Goal: Information Seeking & Learning: Learn about a topic

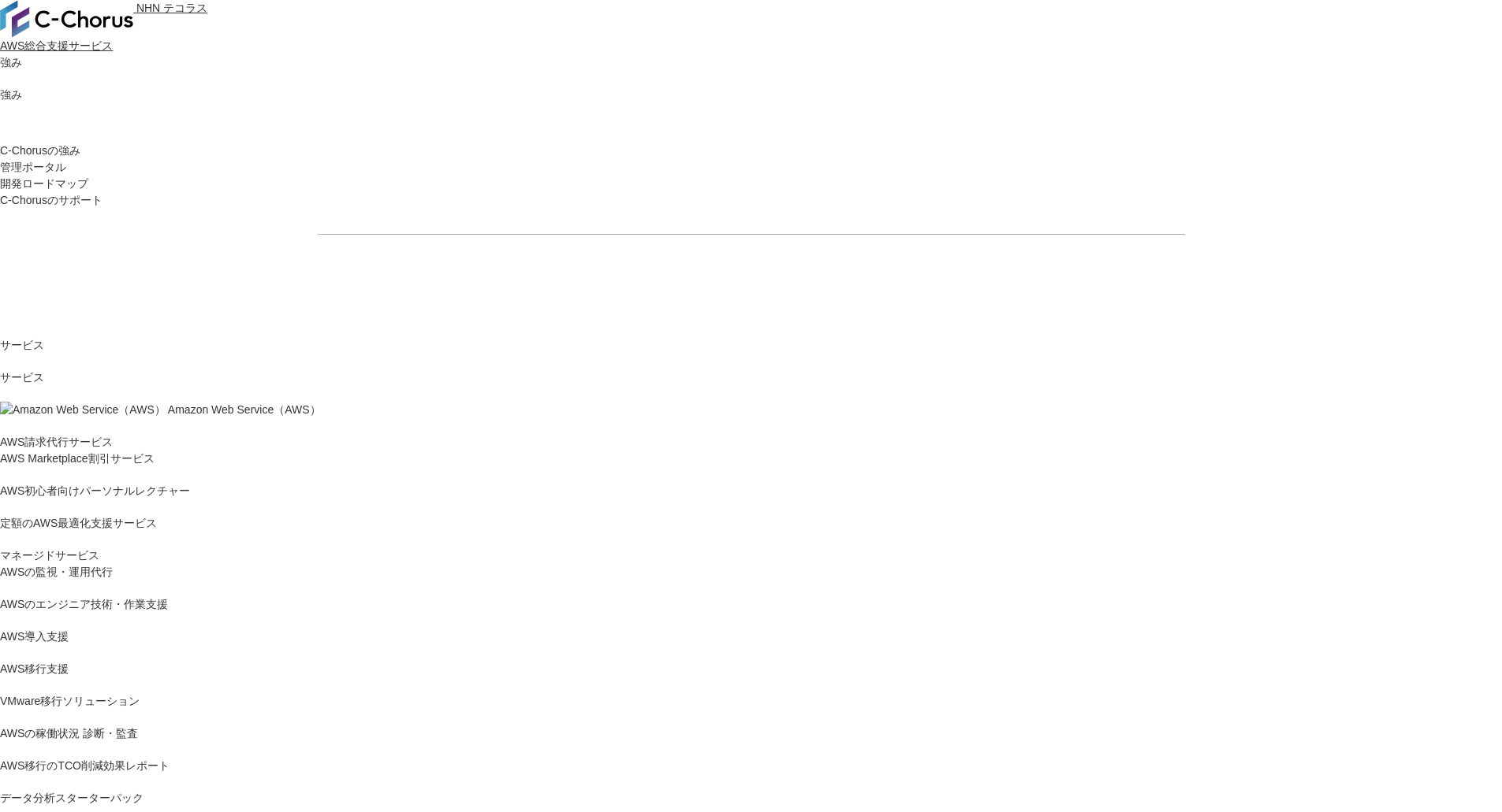
click at [113, 434] on link "AWS請求代行サービス" at bounding box center [56, 442] width 113 height 16
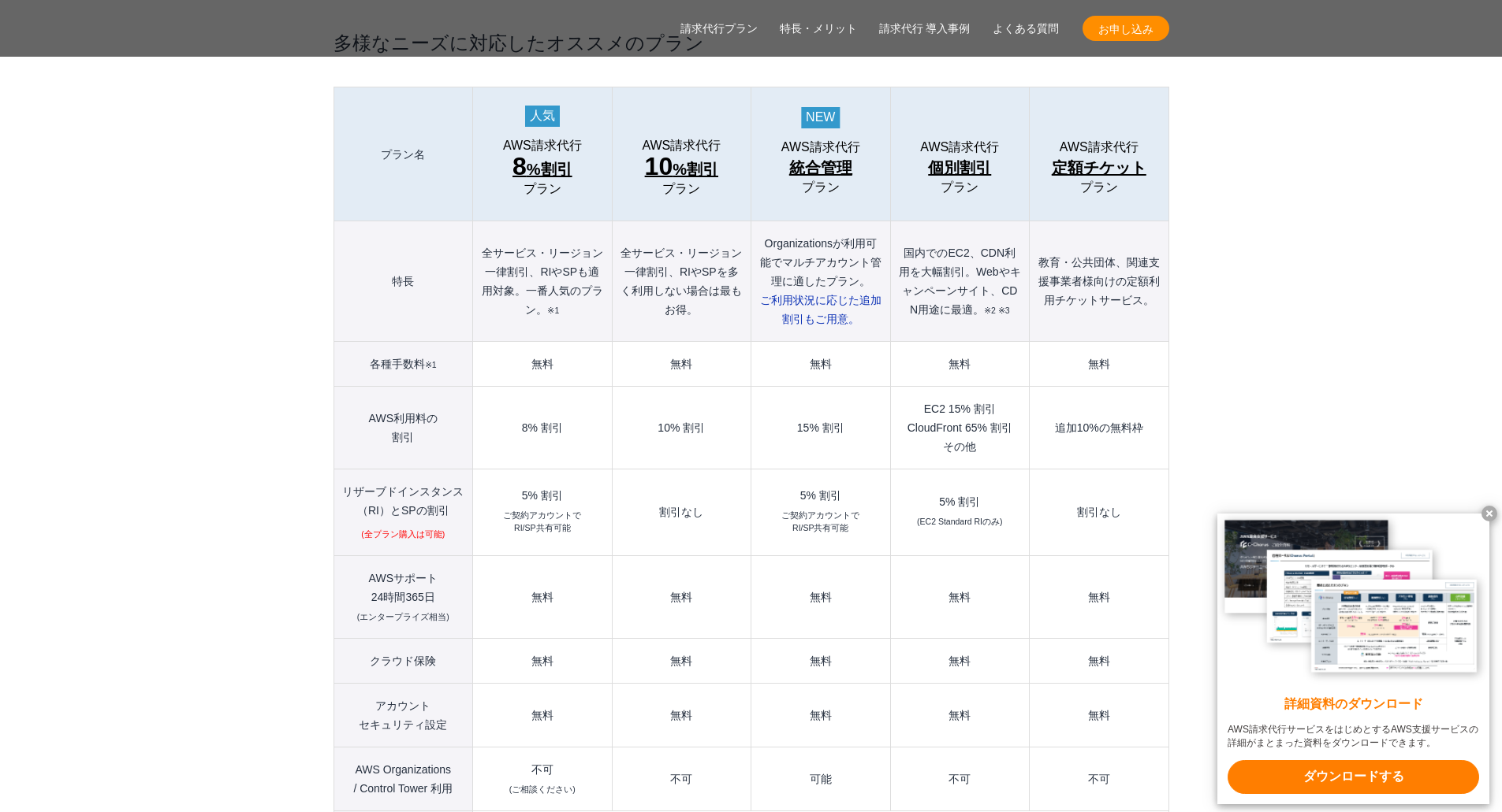
scroll to position [1734, 0]
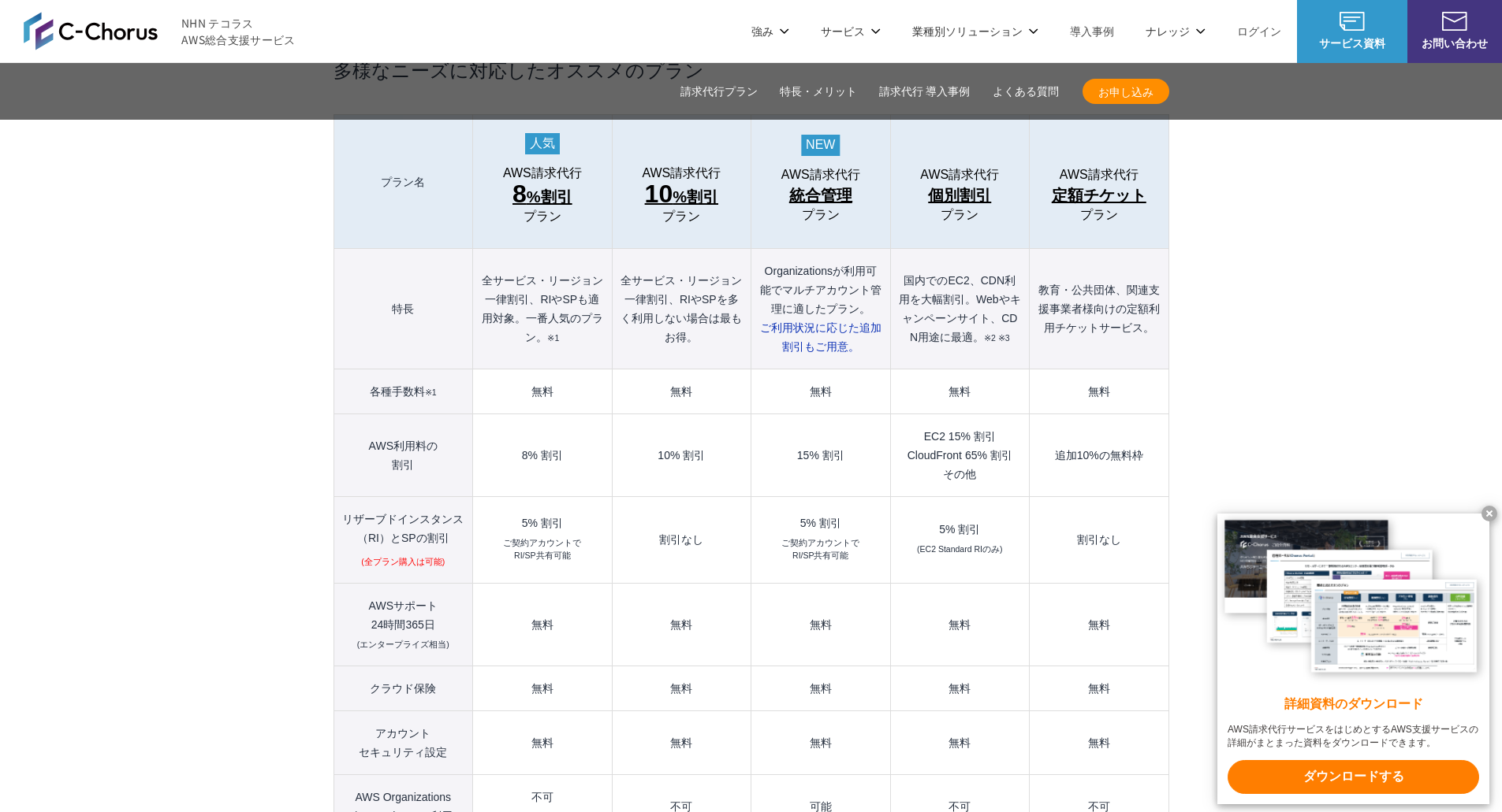
click at [699, 420] on td "10% 割引" at bounding box center [681, 455] width 139 height 83
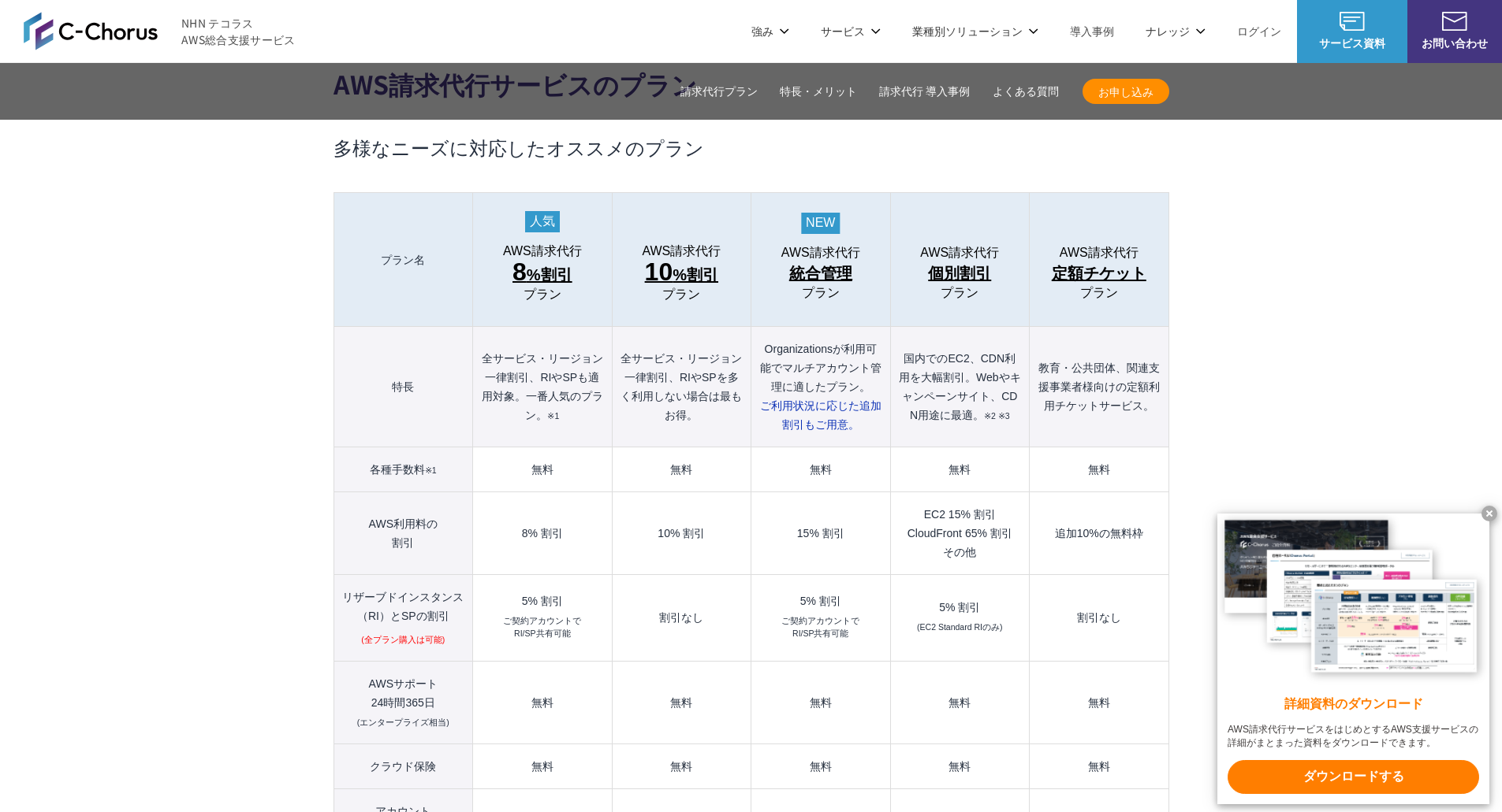
scroll to position [1655, 0]
drag, startPoint x: 643, startPoint y: 589, endPoint x: 737, endPoint y: 569, distance: 96.1
click at [737, 576] on td "割引なし" at bounding box center [681, 619] width 139 height 86
click at [736, 592] on td "割引なし" at bounding box center [681, 619] width 139 height 86
drag, startPoint x: 729, startPoint y: 592, endPoint x: 649, endPoint y: 591, distance: 80.0
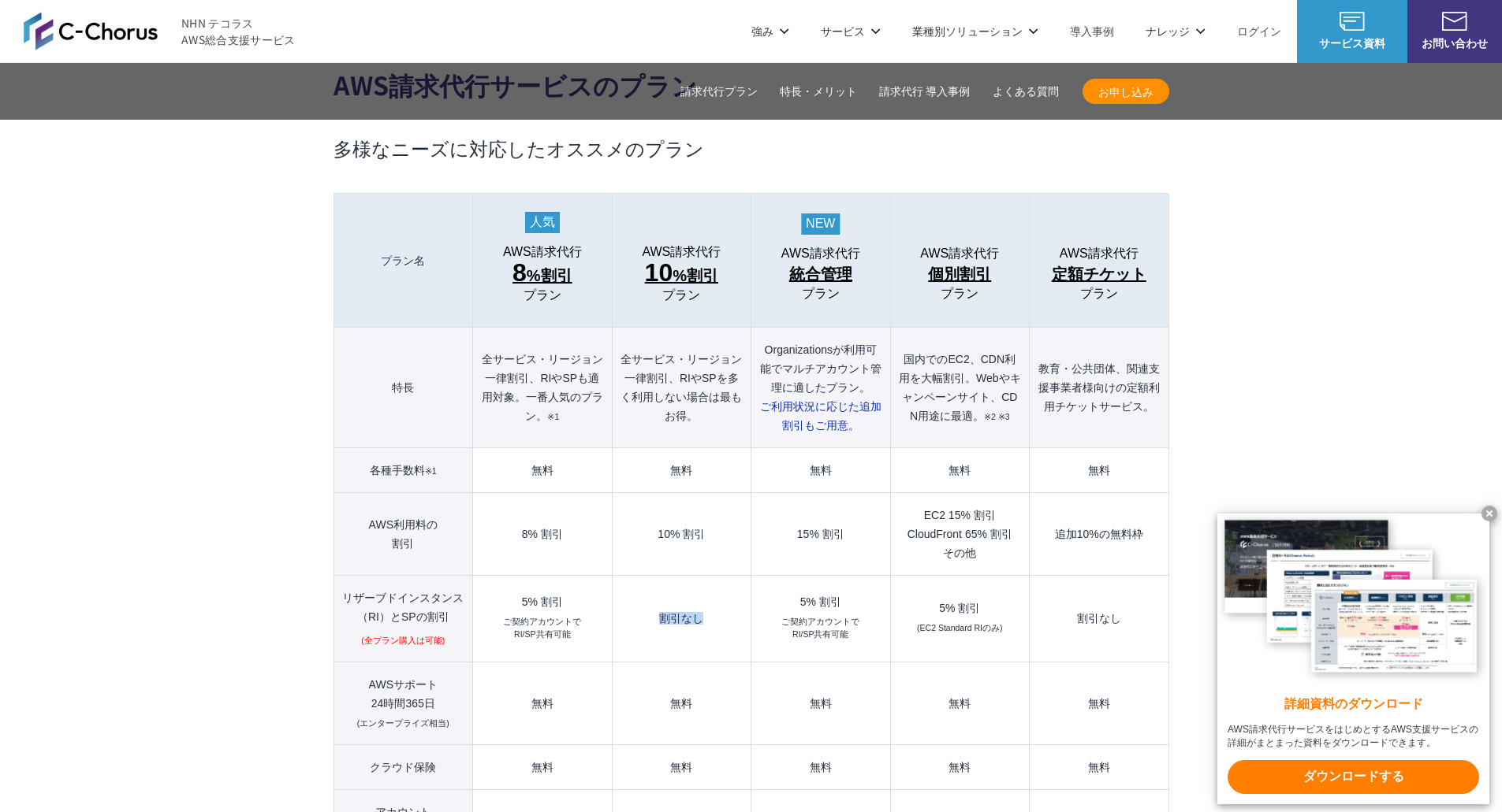
click at [649, 591] on td "割引なし" at bounding box center [681, 619] width 139 height 86
click at [691, 607] on td "割引なし" at bounding box center [681, 619] width 139 height 86
drag, startPoint x: 705, startPoint y: 572, endPoint x: 633, endPoint y: 585, distance: 73.2
click at [633, 585] on td "割引なし" at bounding box center [681, 619] width 139 height 86
click at [666, 610] on td "割引なし" at bounding box center [681, 619] width 139 height 86
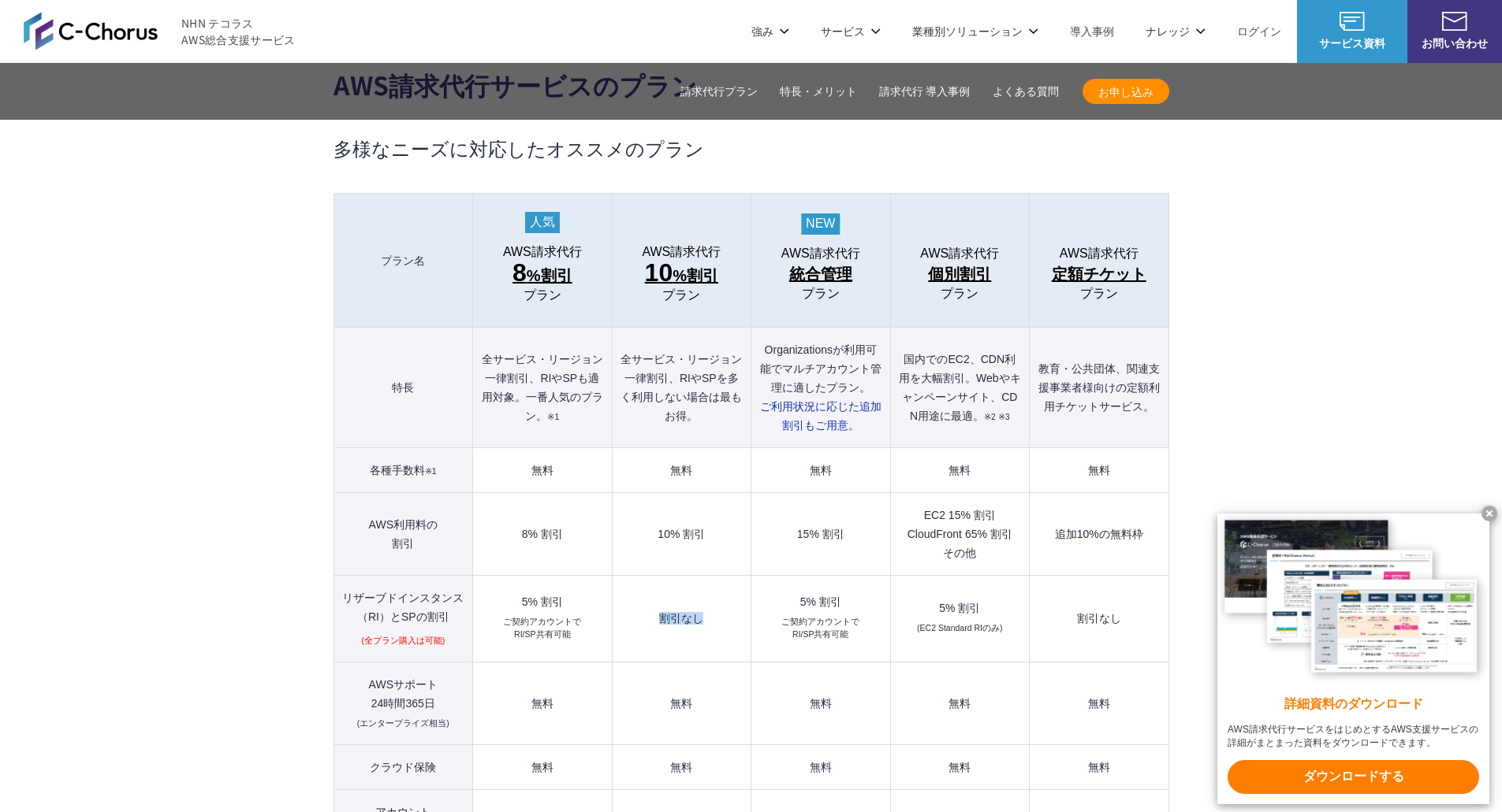
click at [712, 582] on td "割引なし" at bounding box center [681, 619] width 139 height 86
drag, startPoint x: 725, startPoint y: 588, endPoint x: 653, endPoint y: 588, distance: 72.0
click at [653, 588] on td "割引なし" at bounding box center [681, 619] width 139 height 86
click at [651, 662] on td "無料" at bounding box center [681, 703] width 139 height 83
drag, startPoint x: 646, startPoint y: 596, endPoint x: 727, endPoint y: 596, distance: 81.0
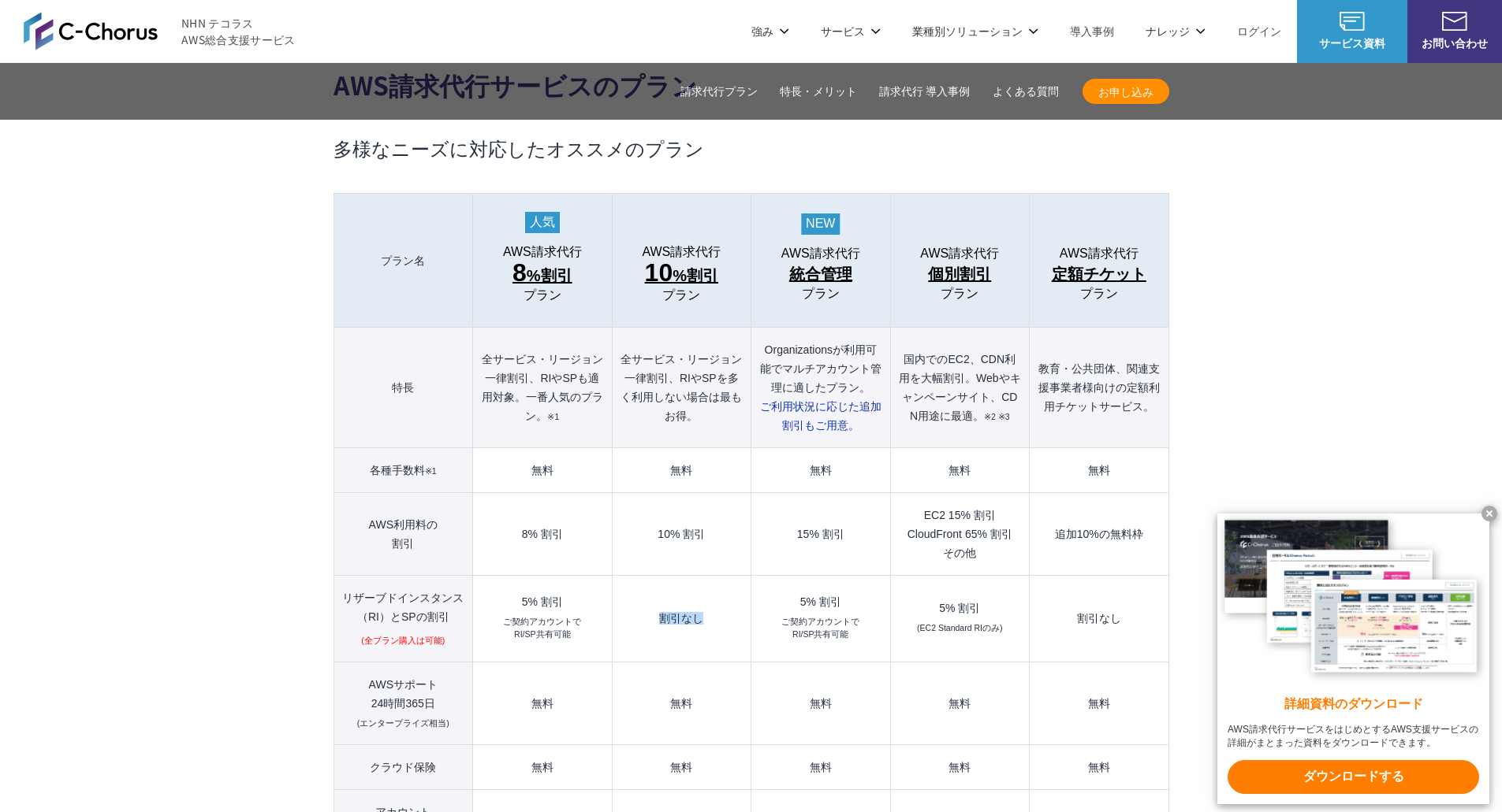
click at [727, 596] on td "割引なし" at bounding box center [681, 619] width 139 height 86
click at [727, 605] on td "割引なし" at bounding box center [681, 619] width 139 height 86
drag, startPoint x: 728, startPoint y: 590, endPoint x: 587, endPoint y: 589, distance: 141.0
click at [587, 589] on tr "リザーブドインスタンス （[GEOGRAPHIC_DATA]）とSPの割引 (全プラン購入は可能) 5% 割引 ご契約アカウントで RI/SP共有可能 割引な…" at bounding box center [751, 619] width 835 height 86
click at [668, 587] on td "割引なし" at bounding box center [681, 619] width 139 height 86
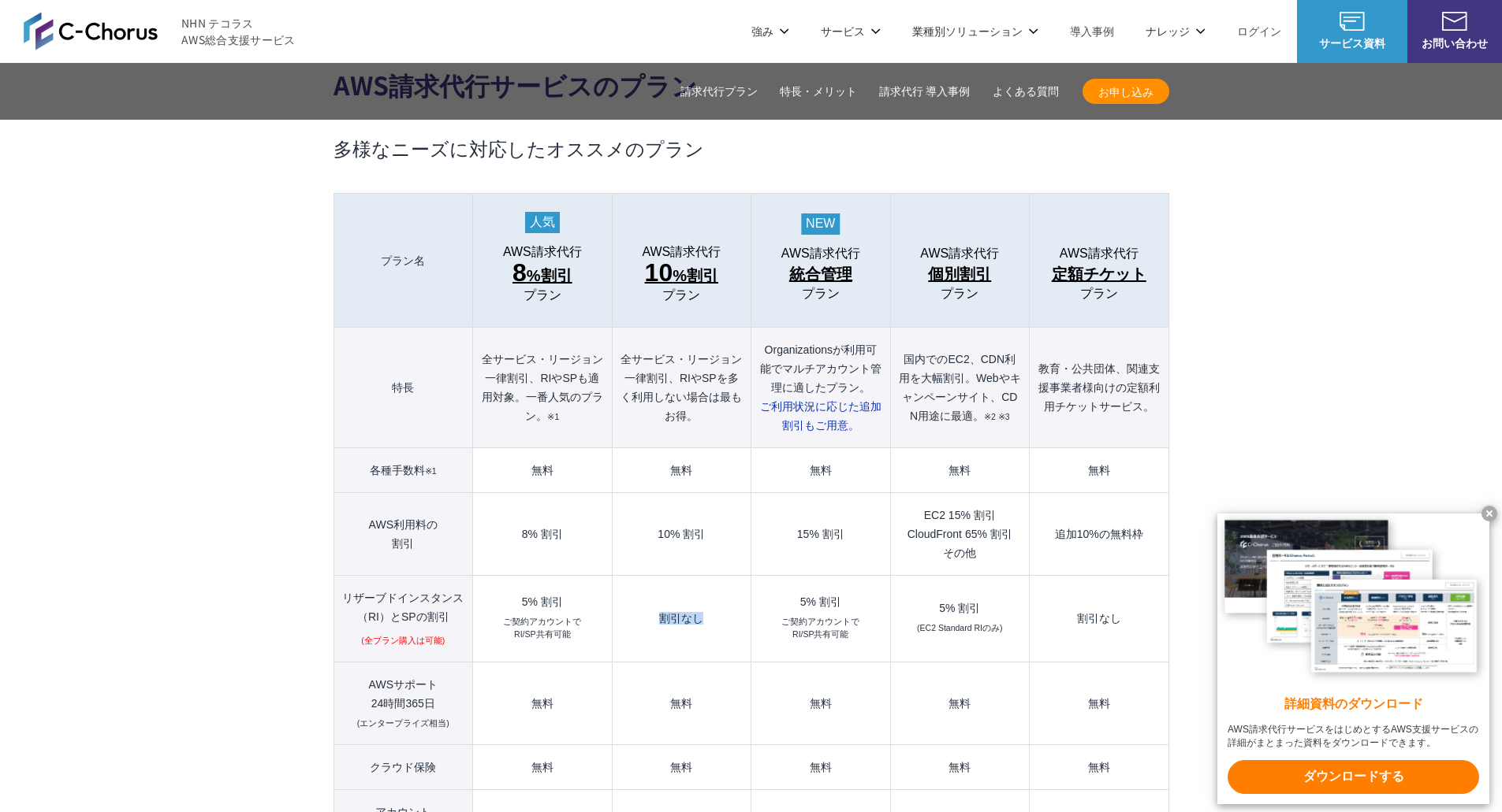
drag, startPoint x: 658, startPoint y: 591, endPoint x: 731, endPoint y: 589, distance: 73.0
click at [731, 589] on td "割引なし" at bounding box center [681, 619] width 139 height 86
click at [747, 608] on td "割引なし" at bounding box center [681, 619] width 139 height 86
drag, startPoint x: 918, startPoint y: 461, endPoint x: 973, endPoint y: 496, distance: 65.2
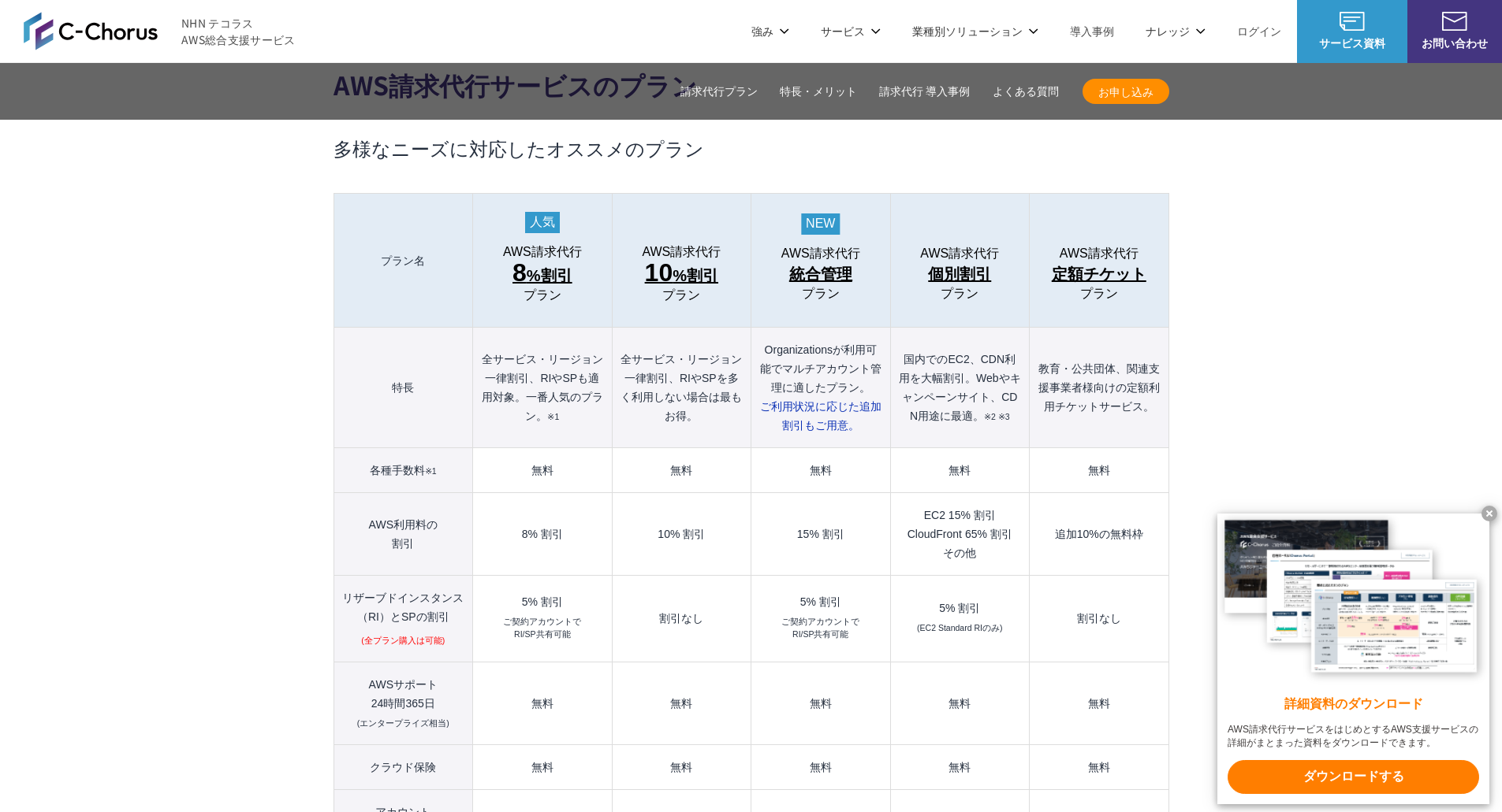
click at [973, 496] on td "EC2 15% 割引 CloudFront 65% 割引 その他" at bounding box center [959, 534] width 139 height 83
click at [1016, 533] on td "EC2 15% 割引 CloudFront 65% 割引 その他" at bounding box center [959, 534] width 139 height 83
drag, startPoint x: 911, startPoint y: 497, endPoint x: 1009, endPoint y: 500, distance: 98.0
click at [1009, 500] on td "EC2 15% 割引 CloudFront 65% 割引 その他" at bounding box center [959, 534] width 139 height 83
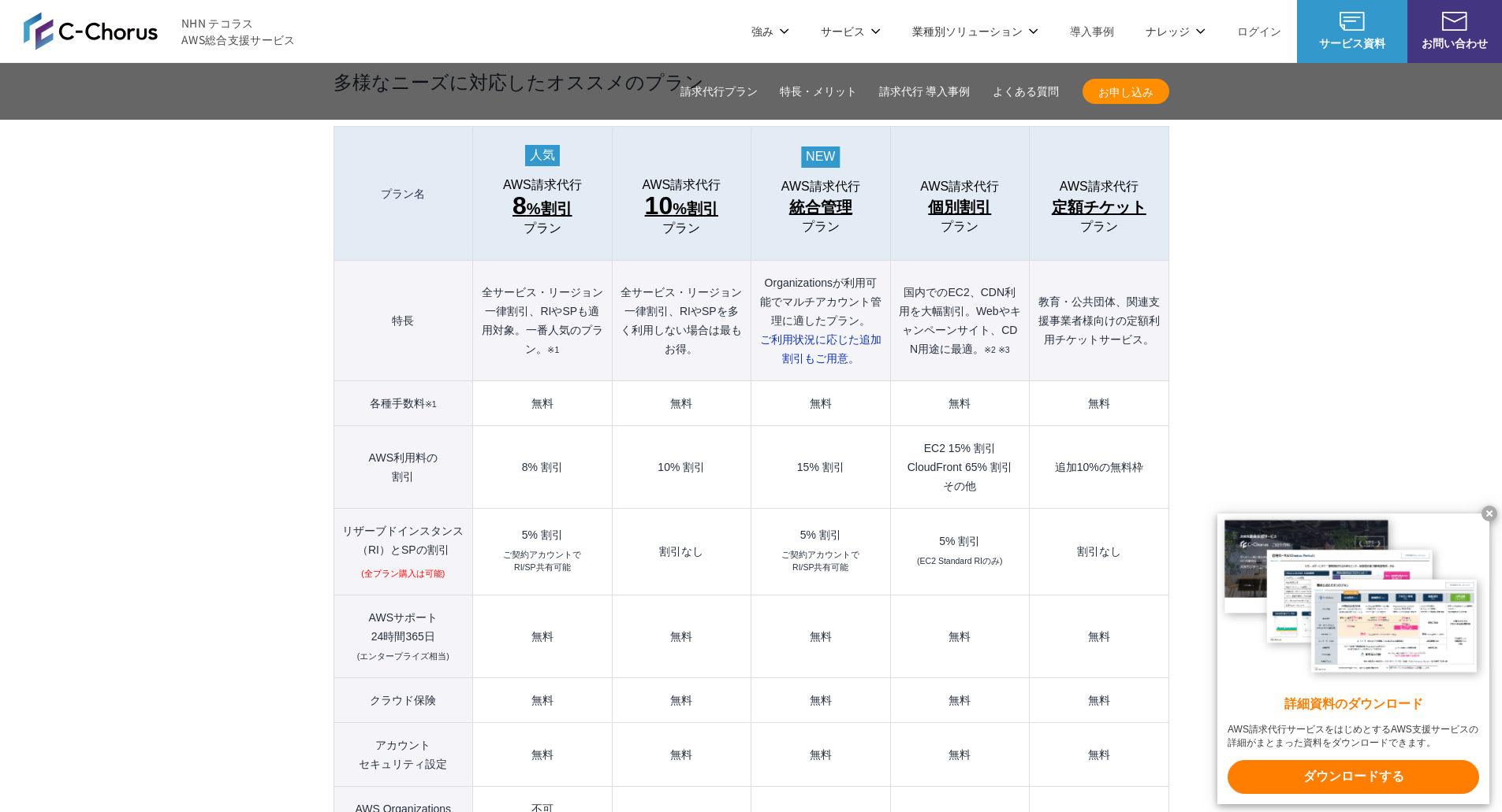
scroll to position [1812, 0]
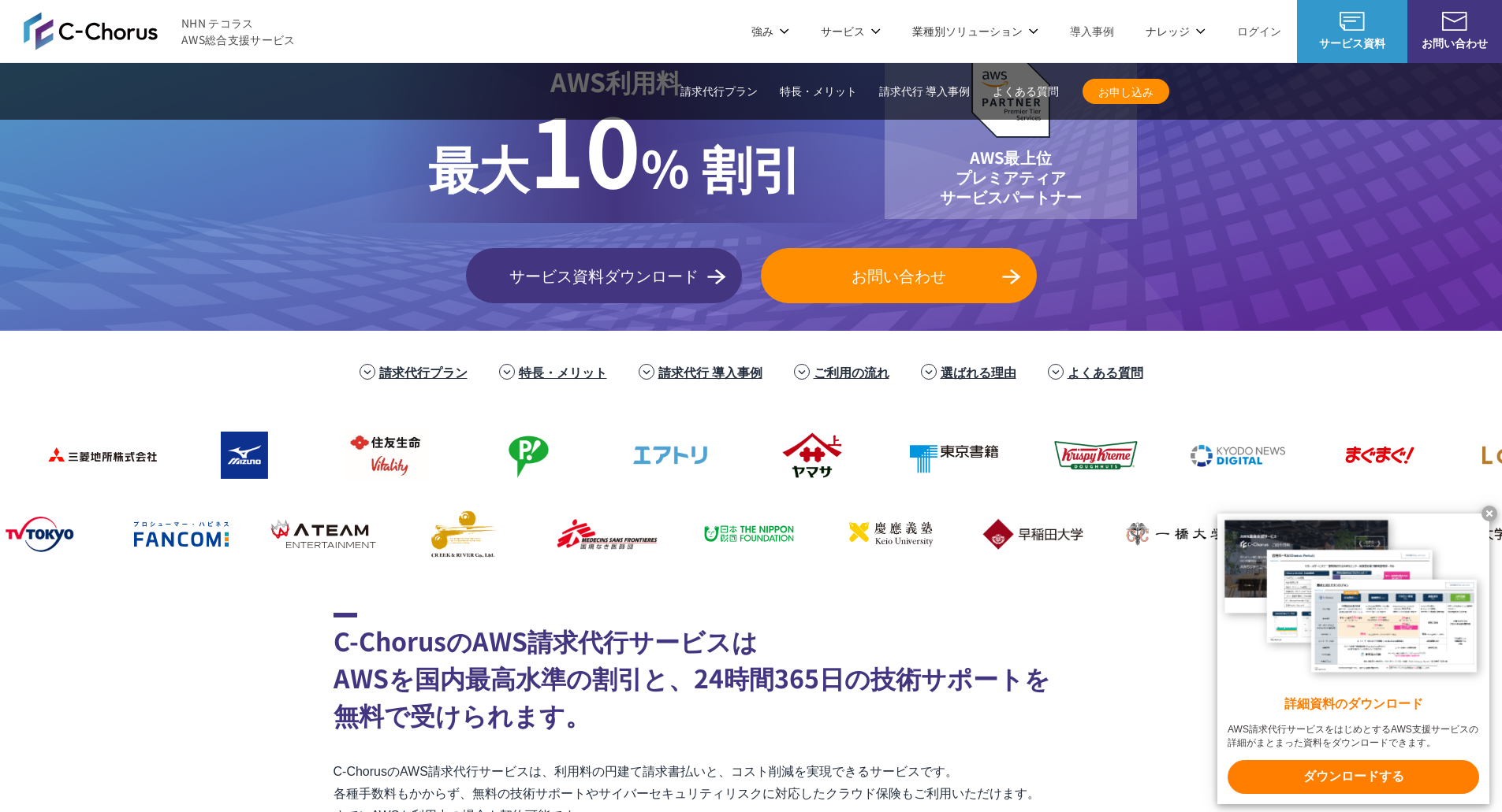
scroll to position [0, 0]
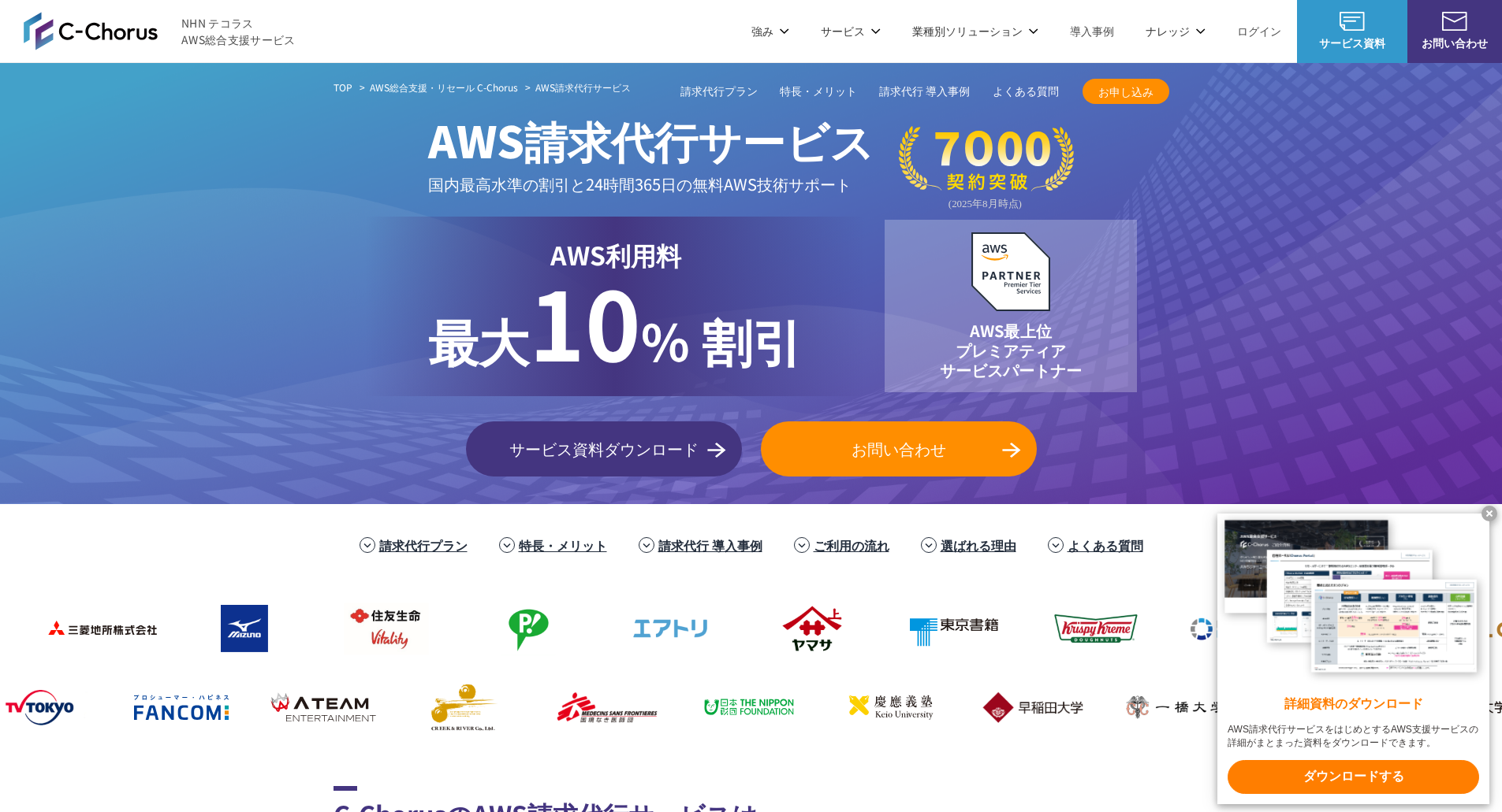
click at [1274, 245] on div "TOP AWS総合支援・リセール C-Chorus AWS請求代行サービス AWS請求代行サービス 国内最高水準の割引と 24時間365日の無料AWS技術サポ…" at bounding box center [751, 283] width 1502 height 441
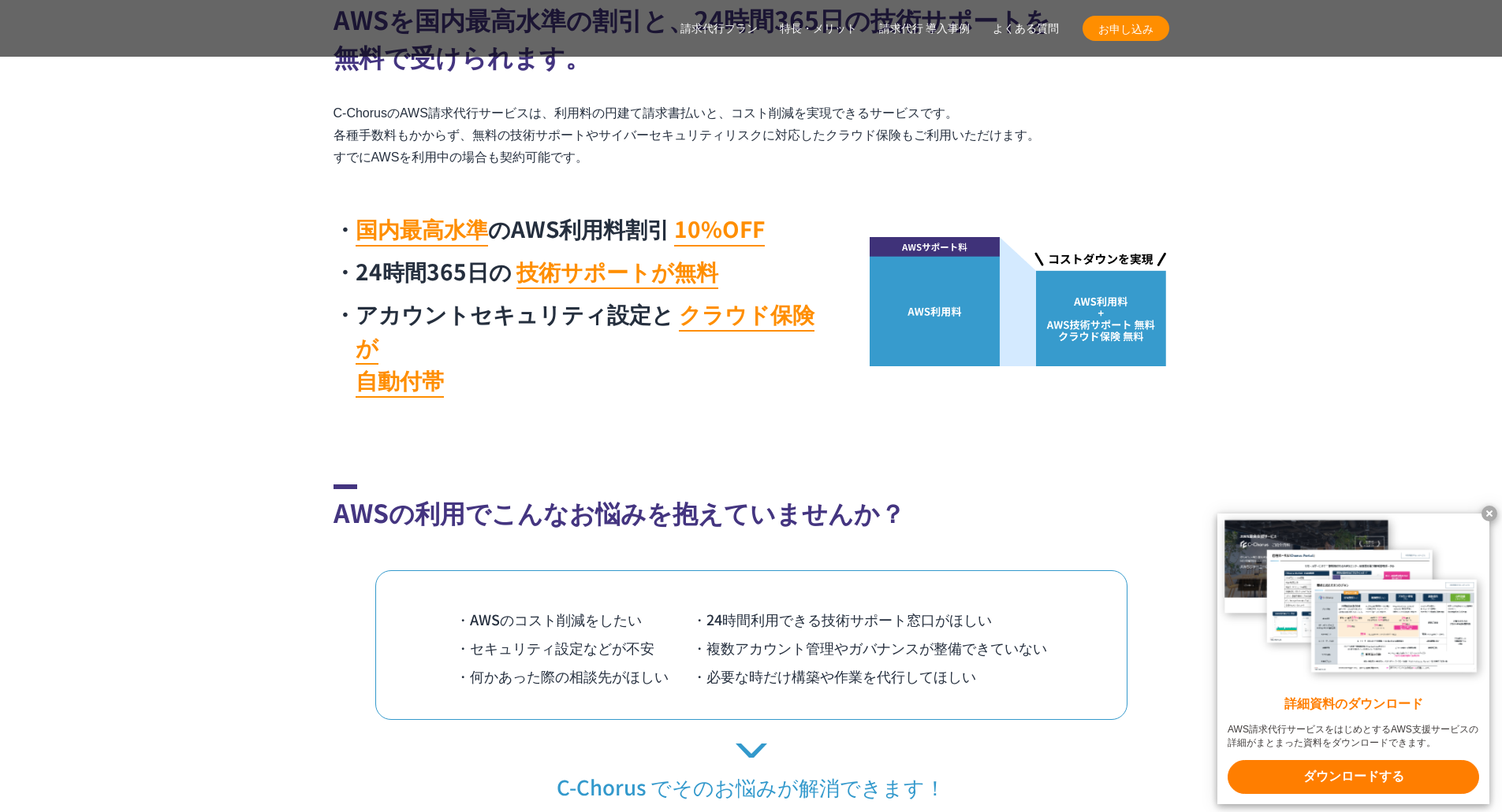
scroll to position [866, 0]
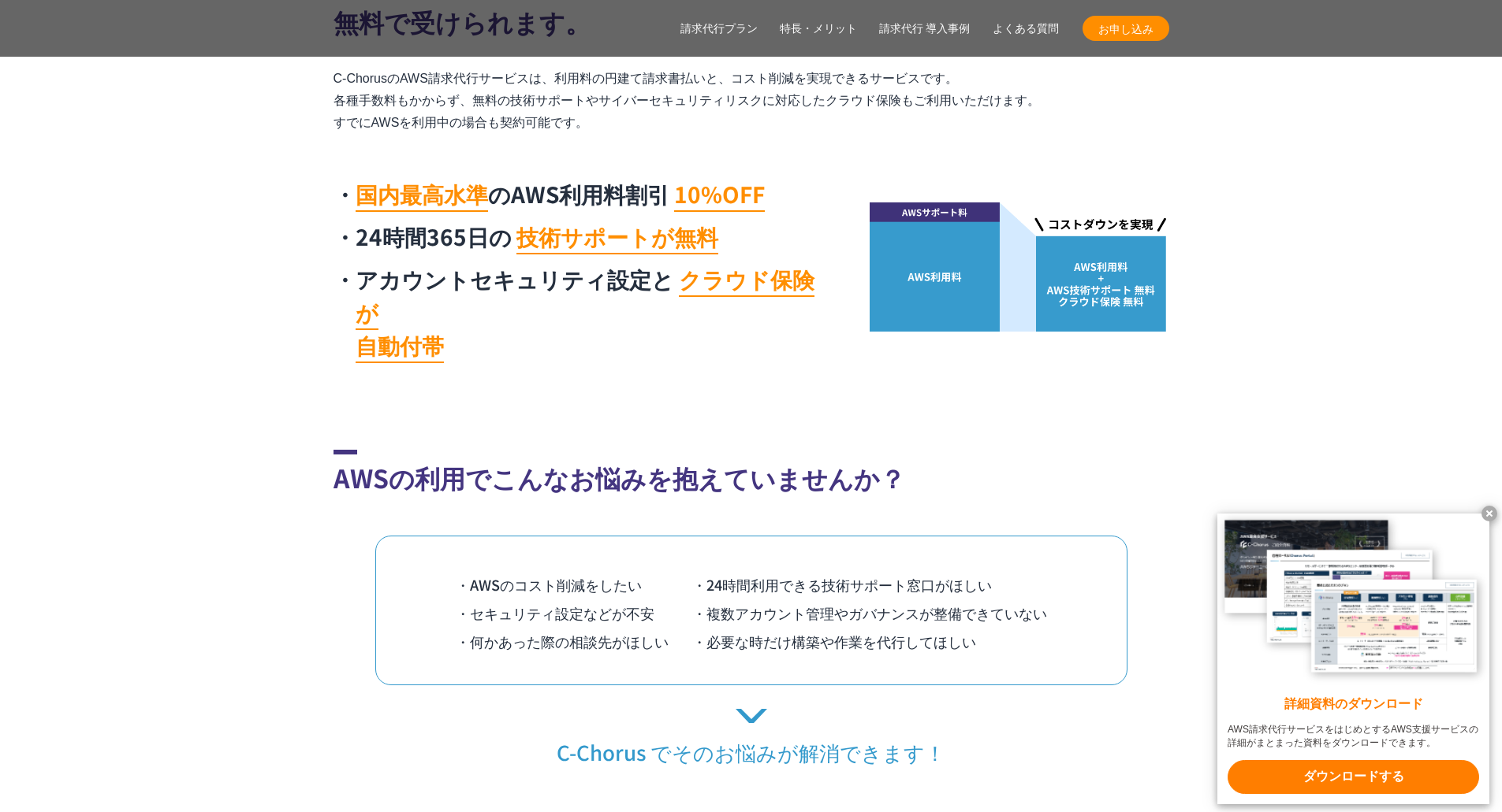
click at [1255, 257] on section "C-ChorusのAWS請求代行サービスは AWSを国内最高水準の割引と、24時間365日の技術サポートを 無料で受けられます。 C-ChorusのAWS請求…" at bounding box center [751, 145] width 1502 height 451
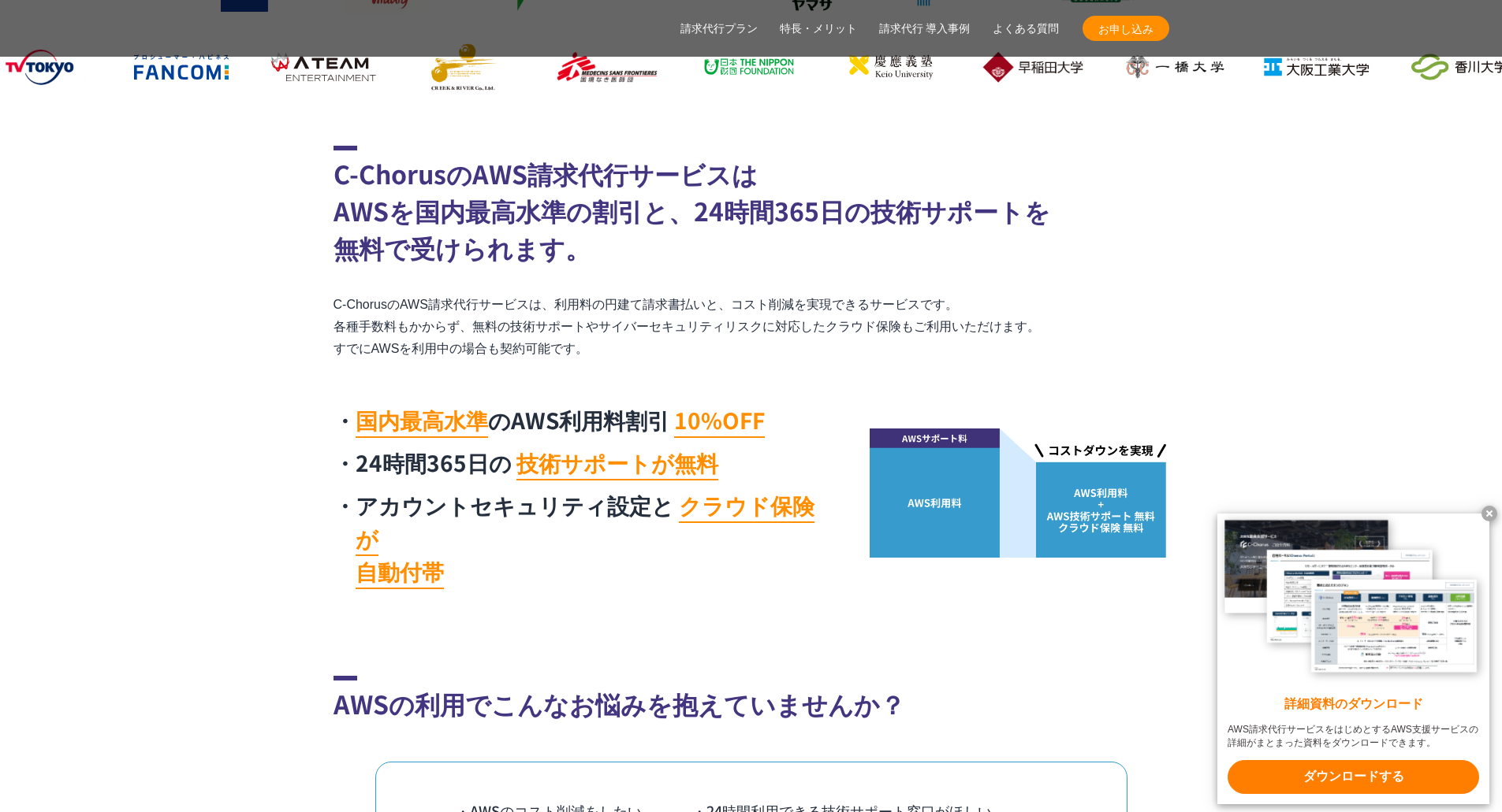
scroll to position [788, 0]
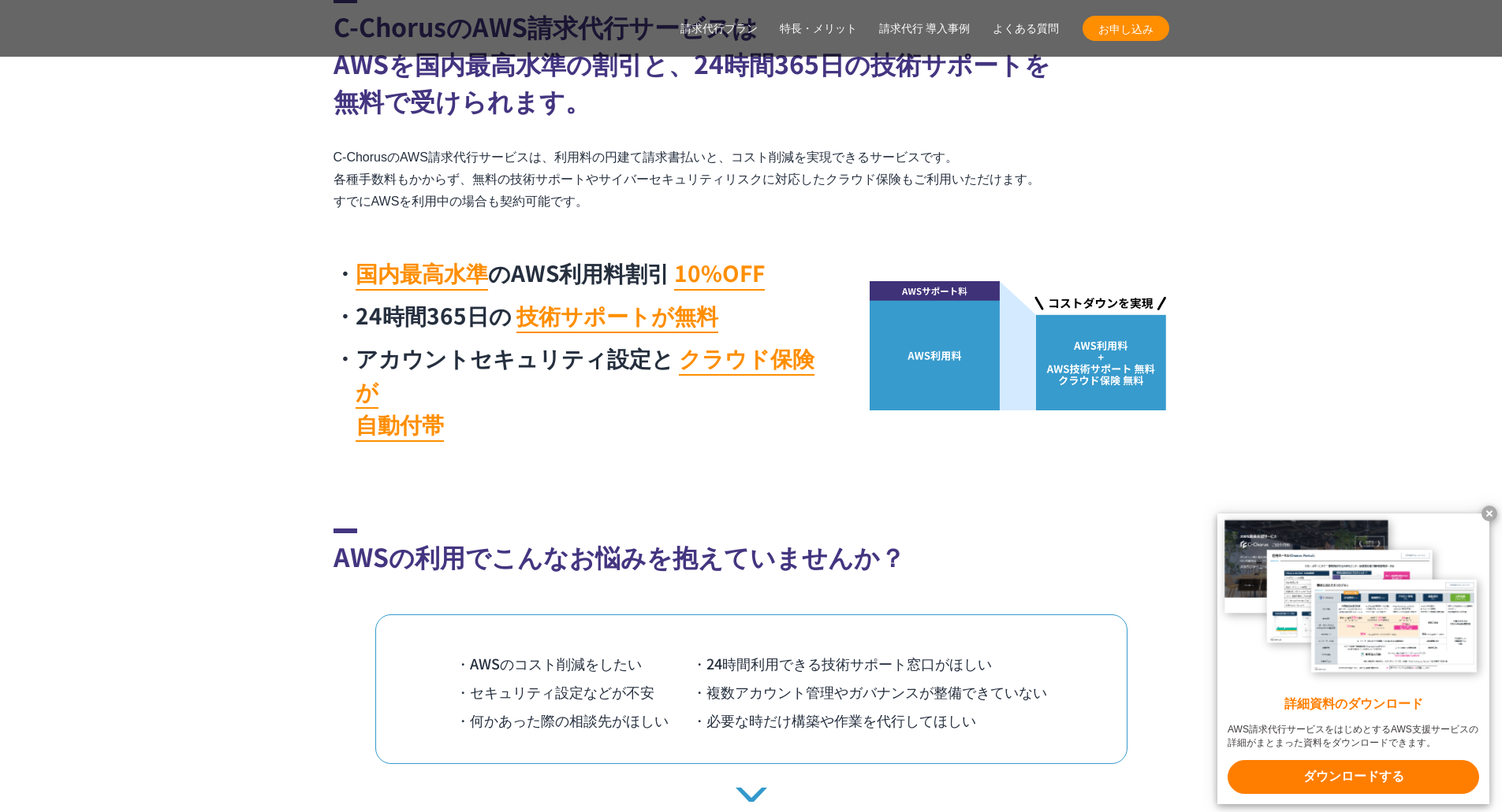
click at [1485, 522] on x-t at bounding box center [1353, 599] width 272 height 172
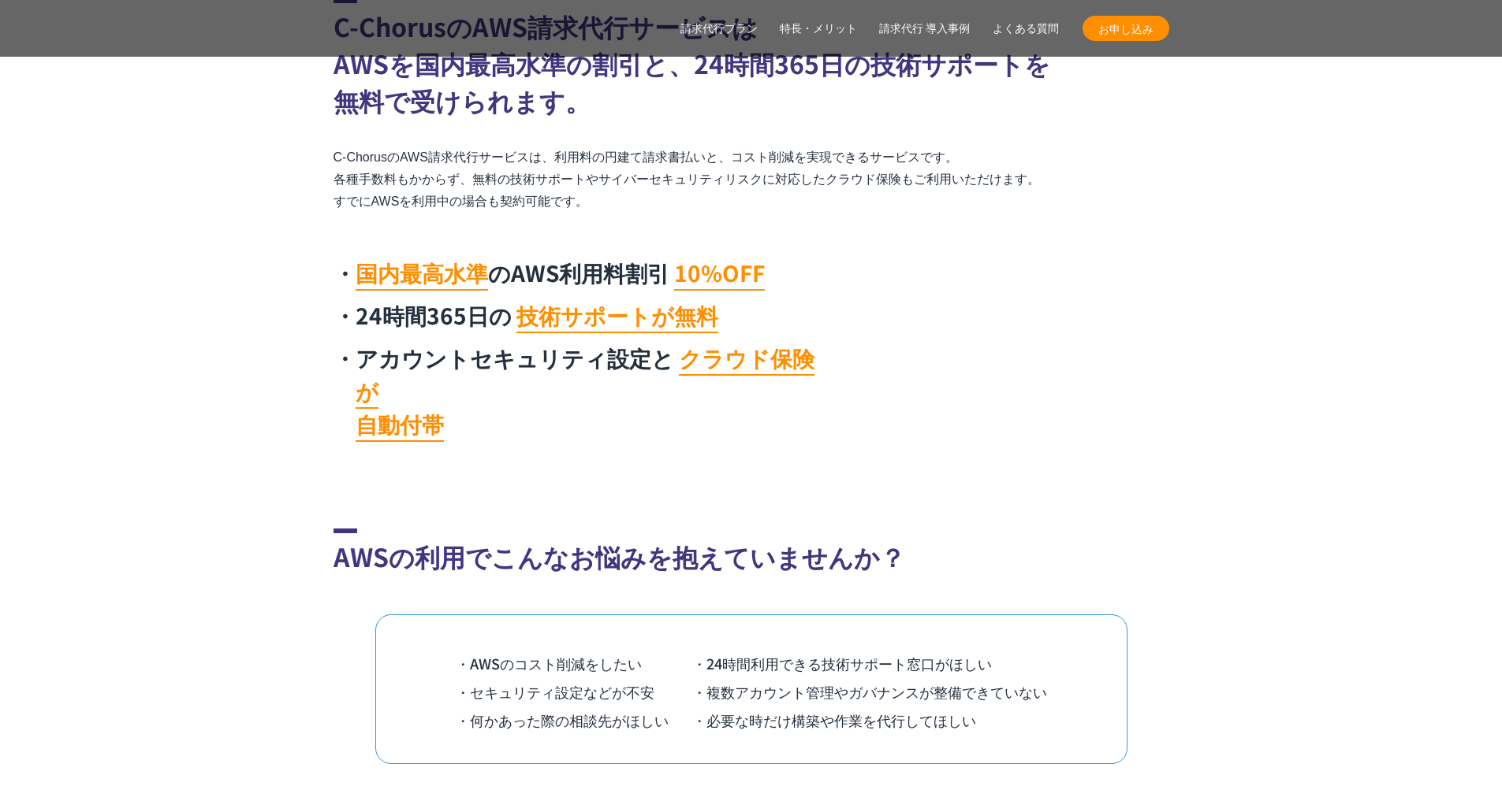
click at [313, 193] on section "C-ChorusのAWS請求代行サービスは AWSを国内最高水準の割引と、24時間365日の技術サポートを 無料で受けられます。 C-ChorusのAWS請求…" at bounding box center [751, 223] width 1502 height 451
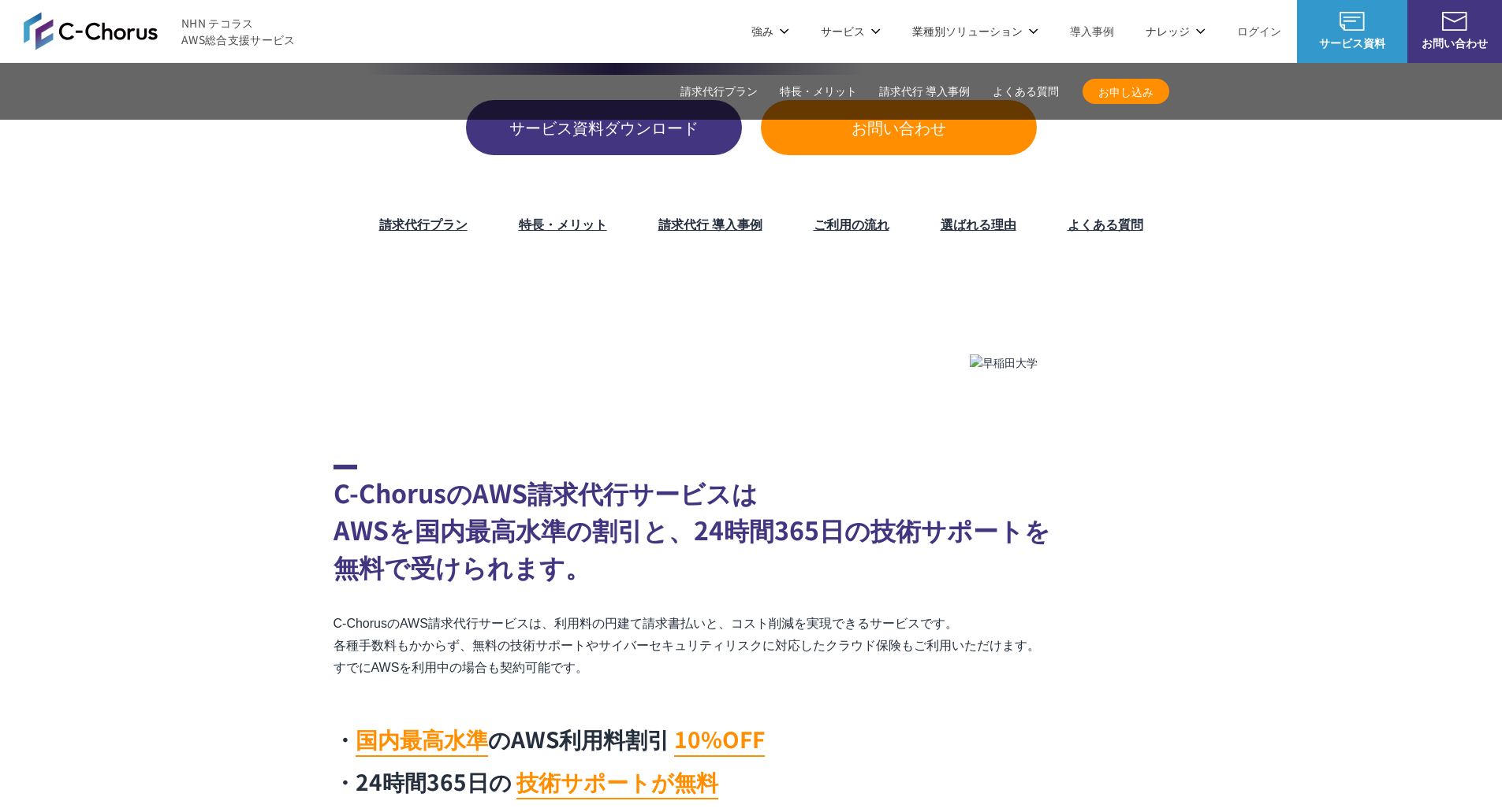
scroll to position [158, 0]
